Goal: Task Accomplishment & Management: Use online tool/utility

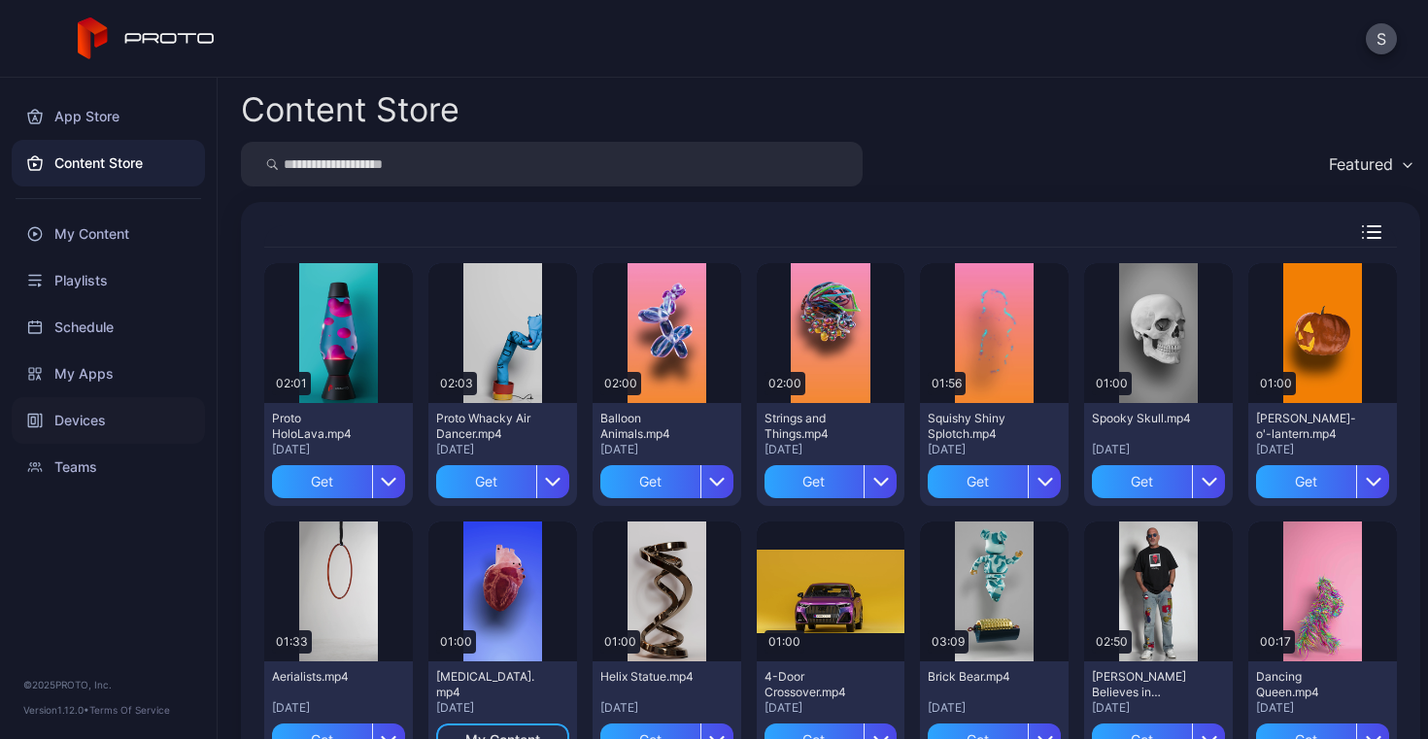
click at [79, 424] on div "Devices" at bounding box center [108, 420] width 193 height 47
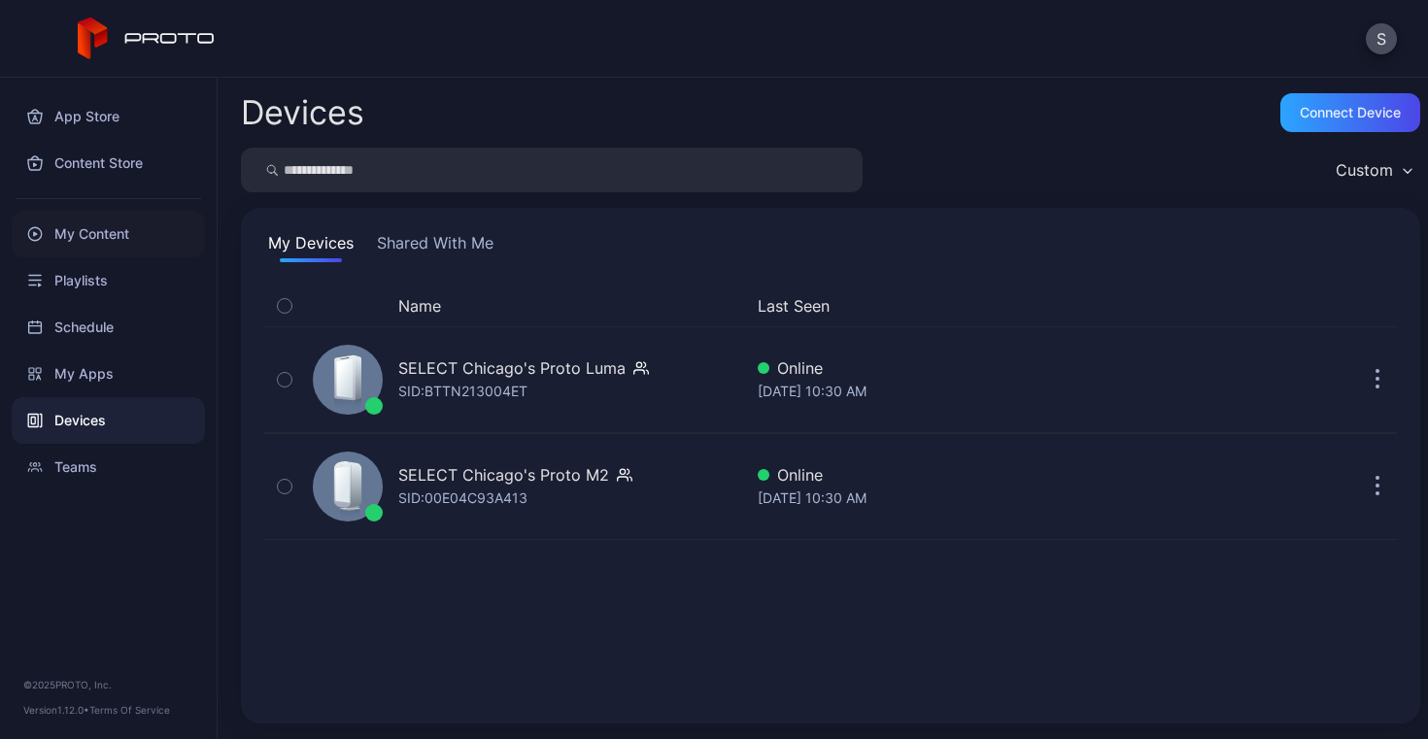
click at [96, 232] on div "My Content" at bounding box center [108, 234] width 193 height 47
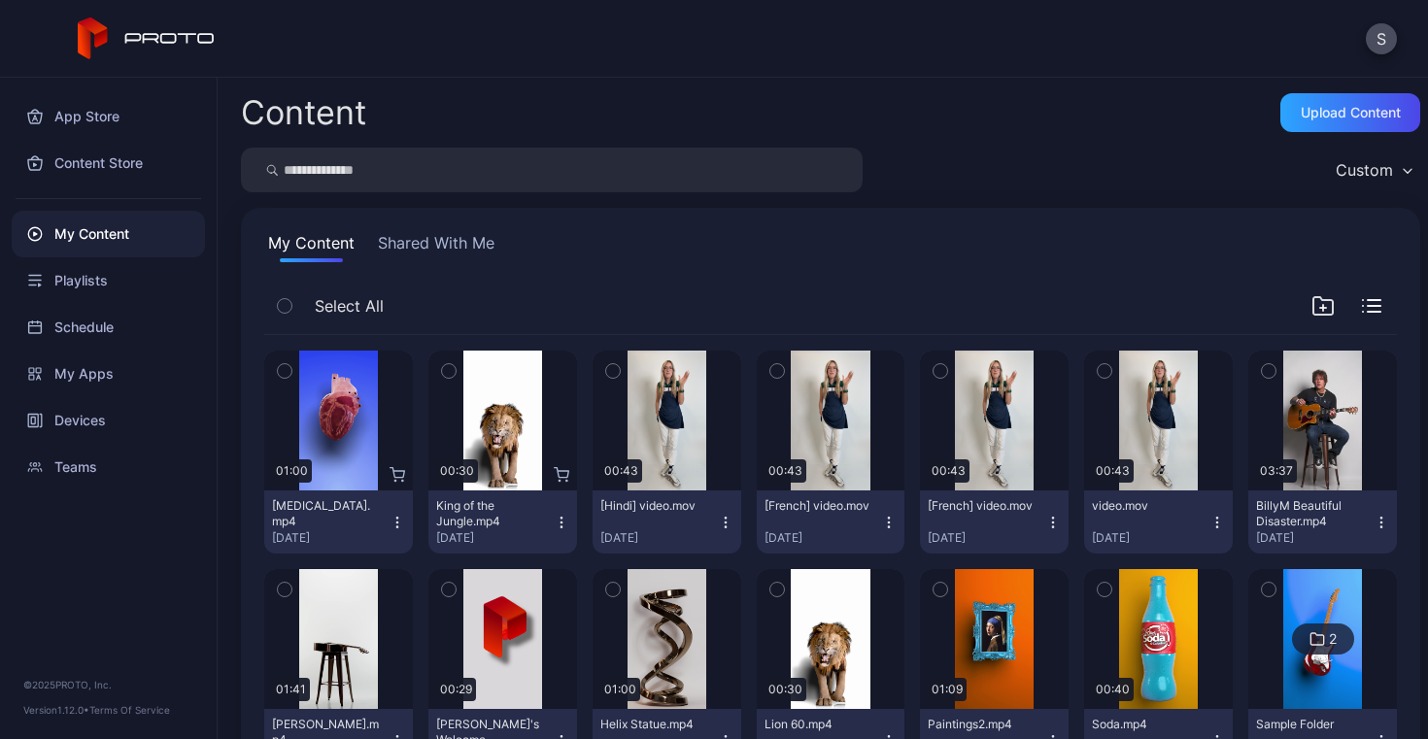
click at [451, 253] on button "Shared With Me" at bounding box center [436, 246] width 124 height 31
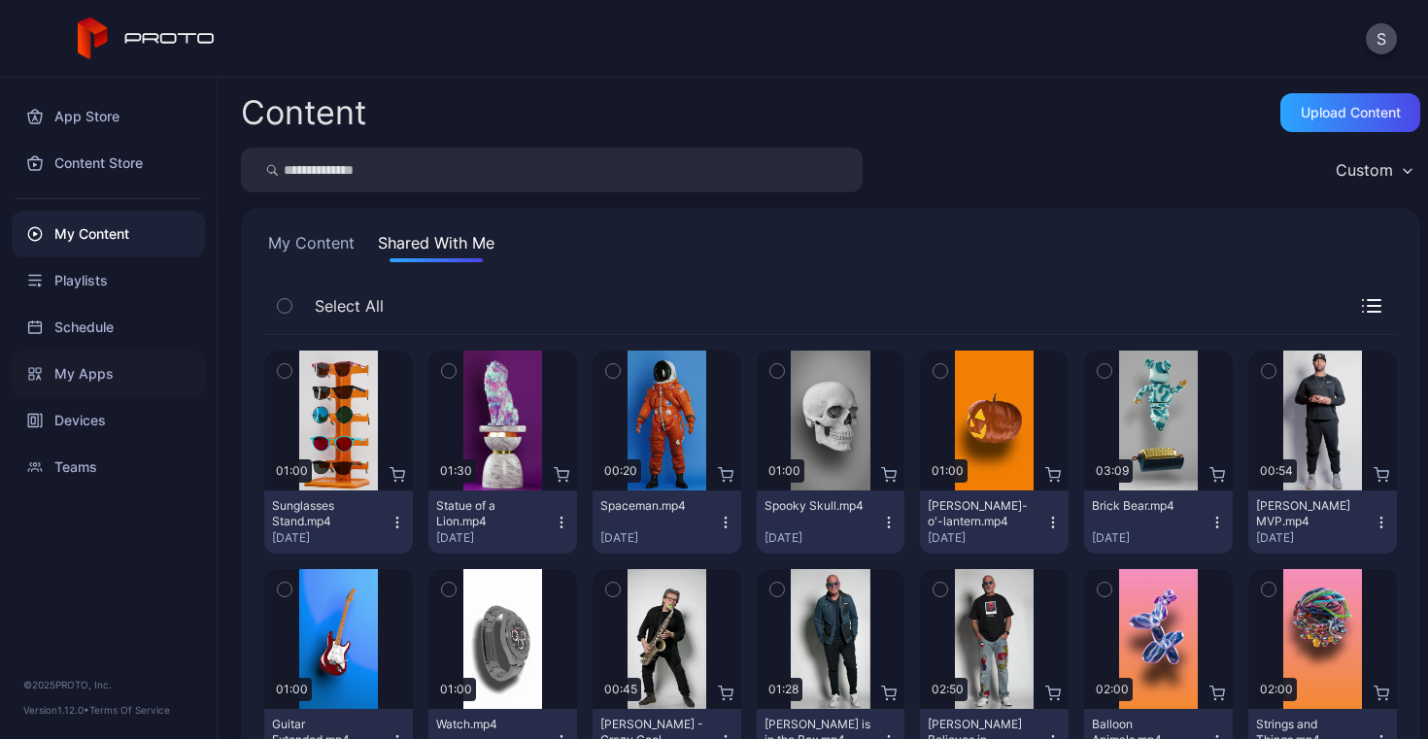
click at [73, 367] on div "My Apps" at bounding box center [108, 374] width 193 height 47
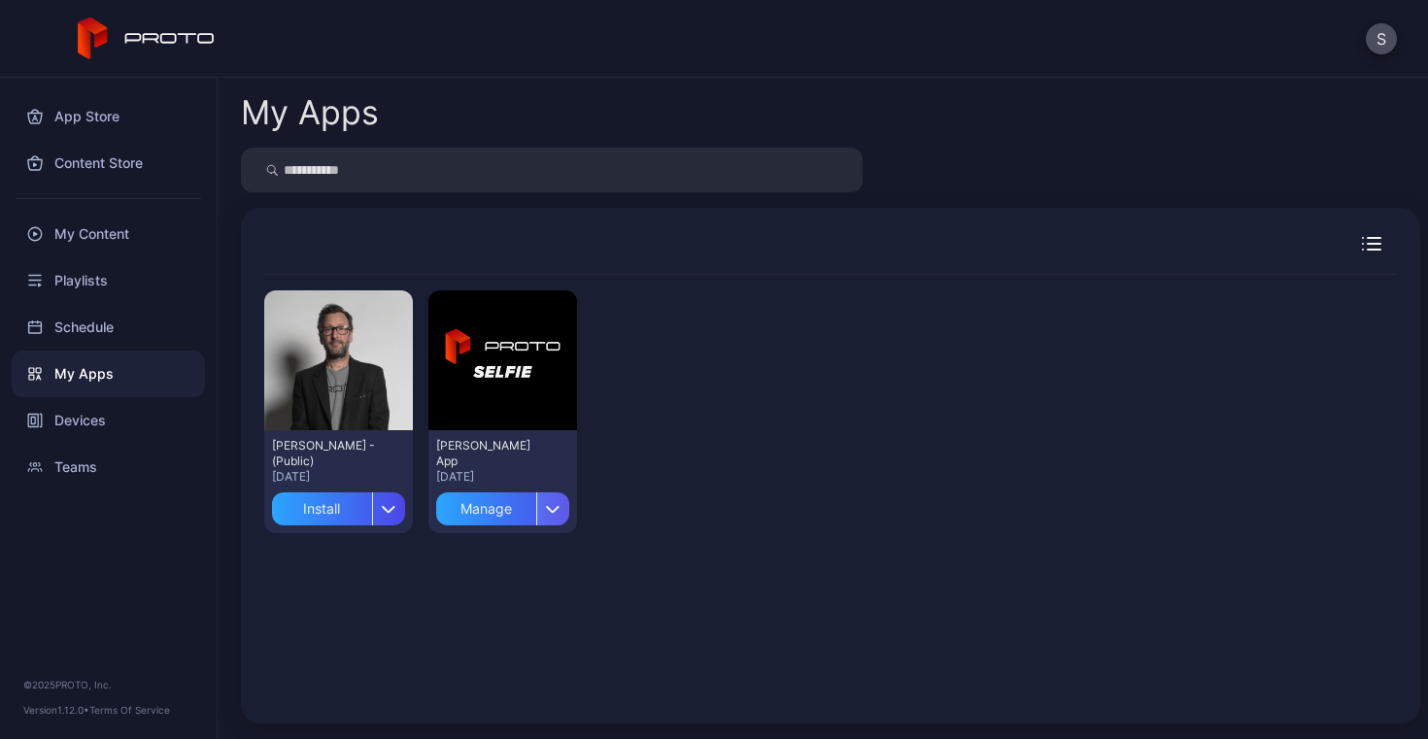
click at [545, 513] on div "button" at bounding box center [552, 508] width 33 height 33
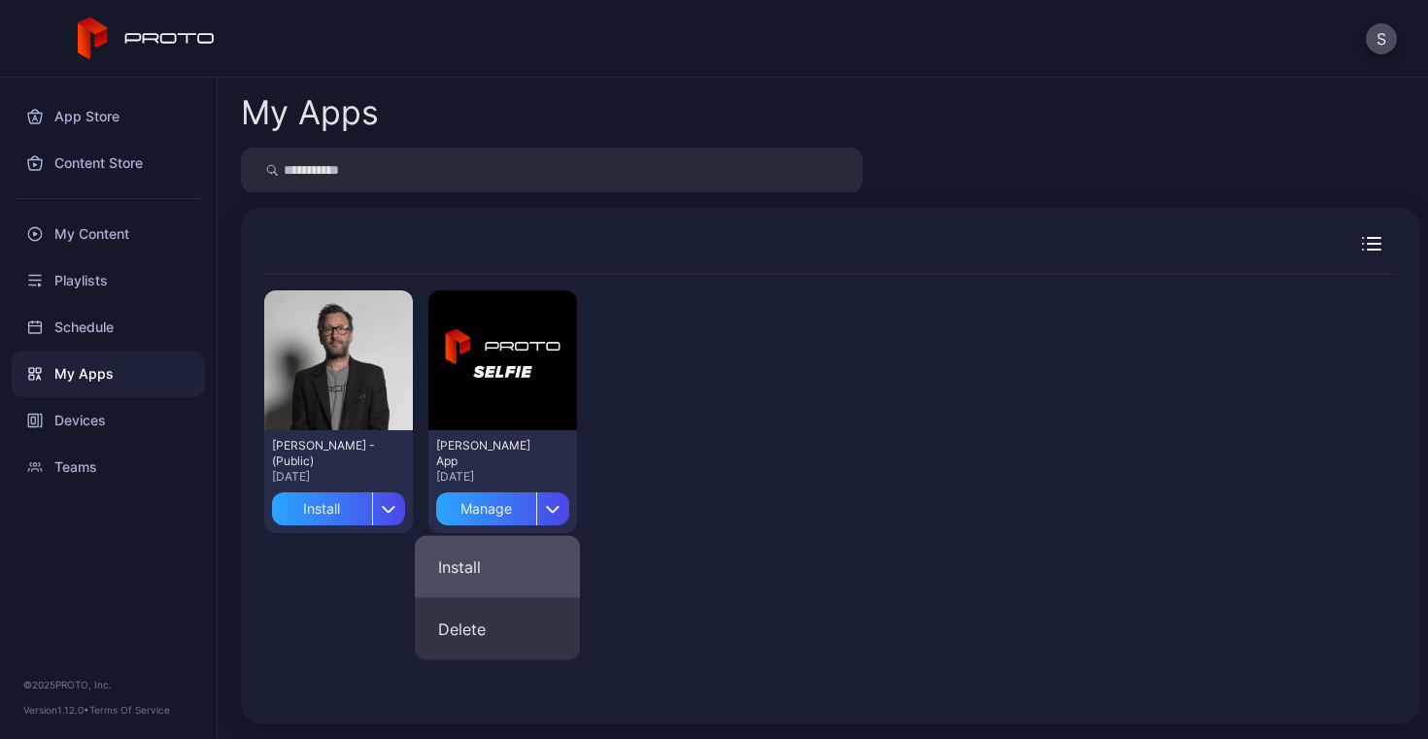
click at [484, 568] on button "Install" at bounding box center [497, 567] width 165 height 62
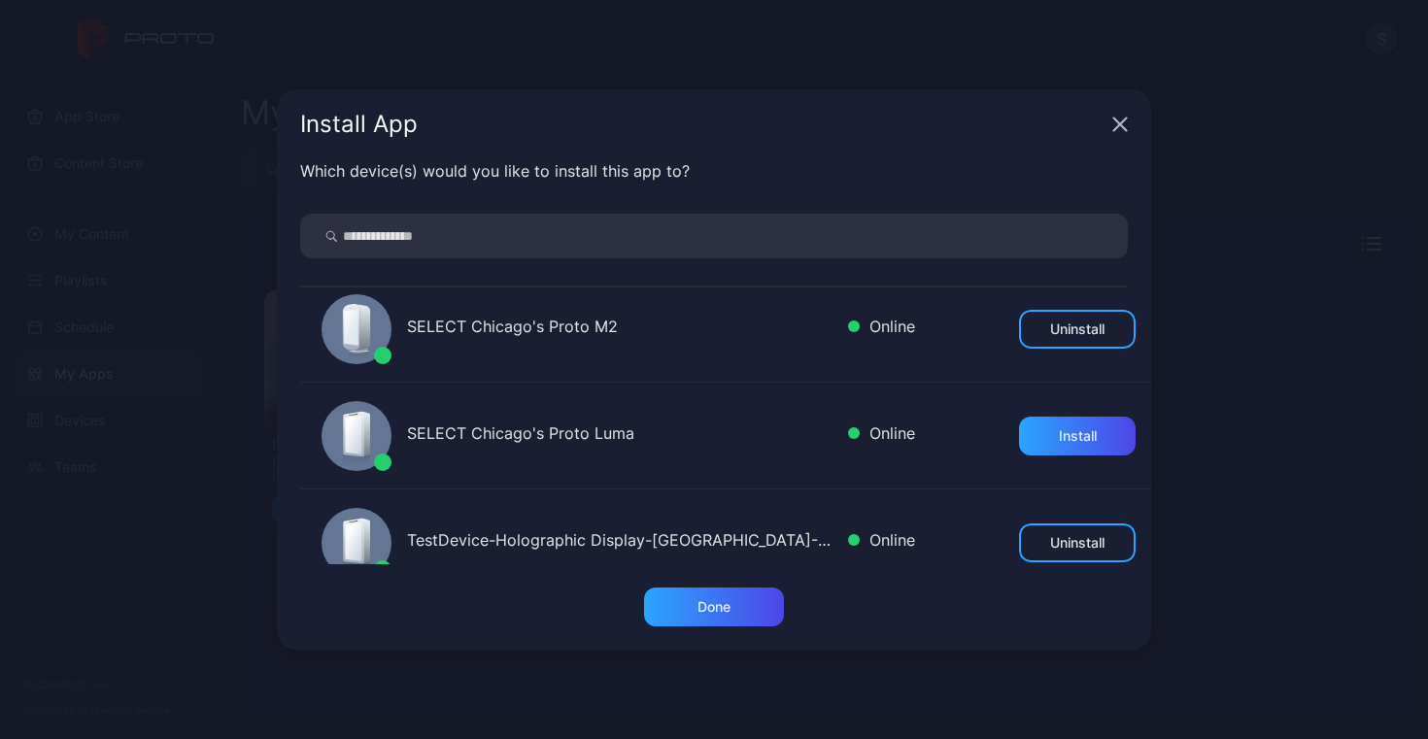
scroll to position [11, 0]
click at [1059, 442] on div "Install" at bounding box center [1078, 437] width 38 height 16
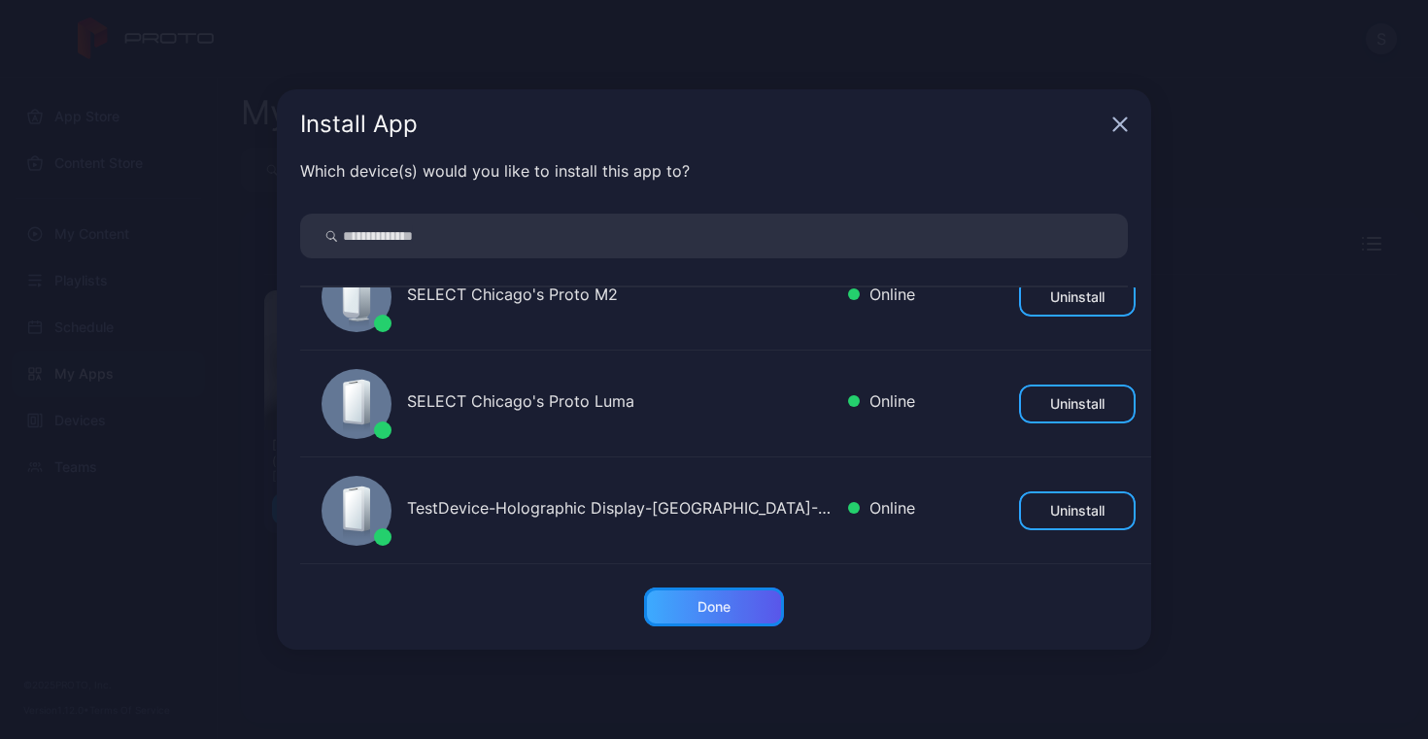
click at [725, 608] on div "Done" at bounding box center [713, 607] width 33 height 16
